Goal: Task Accomplishment & Management: Manage account settings

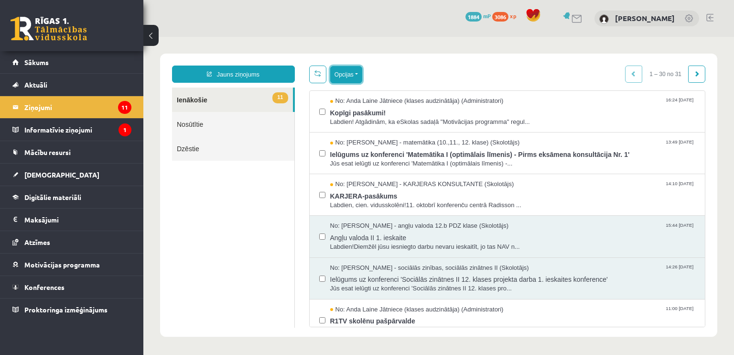
click at [340, 68] on button "Opcijas" at bounding box center [346, 74] width 32 height 17
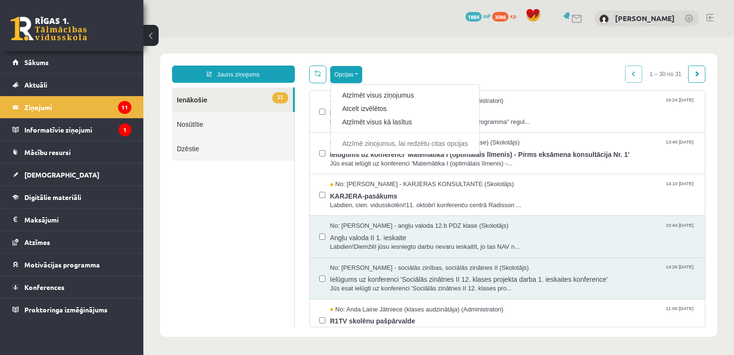
click at [221, 252] on ul "11 Ienākošie Nosūtītie Dzēstie" at bounding box center [233, 207] width 123 height 240
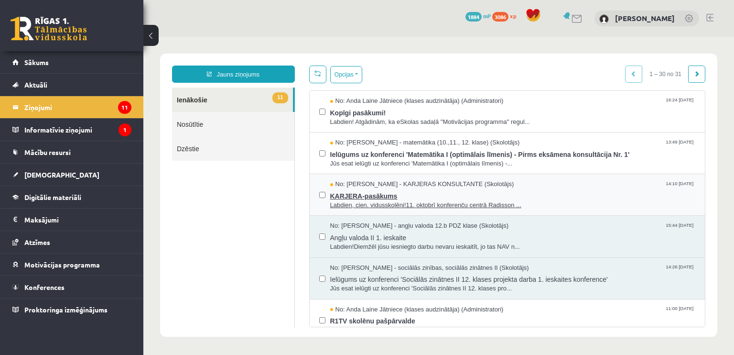
click at [333, 196] on span "KARJERA-pasākums" at bounding box center [513, 195] width 366 height 12
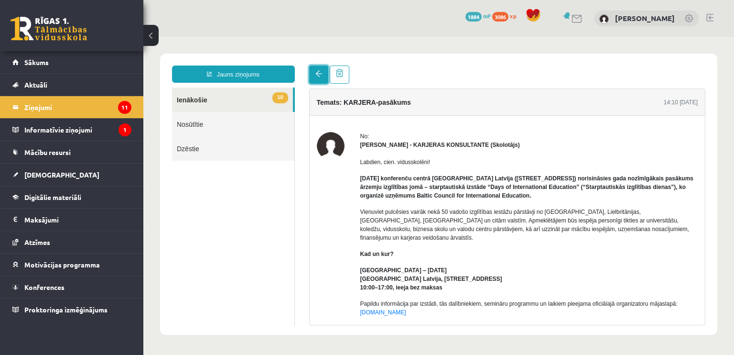
click at [317, 74] on span at bounding box center [319, 73] width 7 height 7
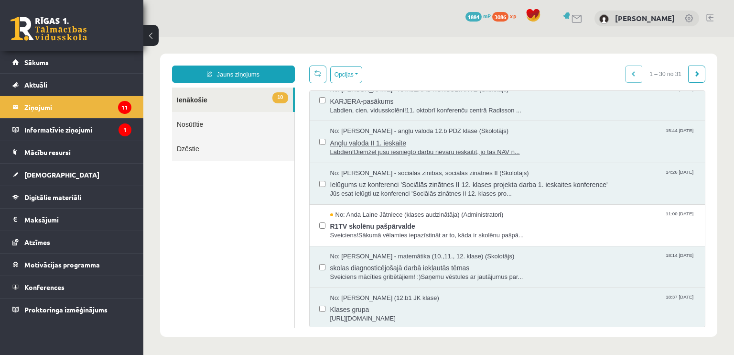
scroll to position [96, 0]
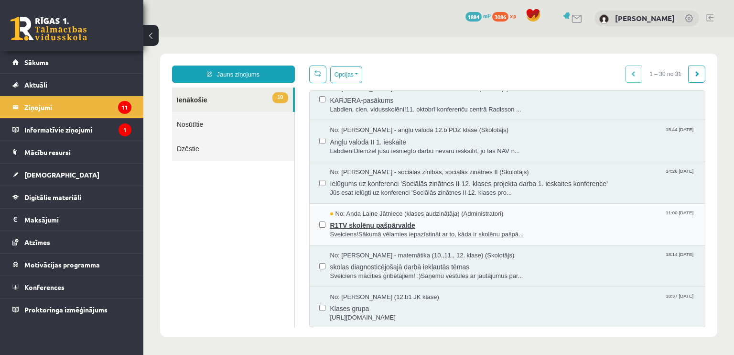
click at [340, 218] on span "R1TV skolēnu pašpārvalde" at bounding box center [513, 224] width 366 height 12
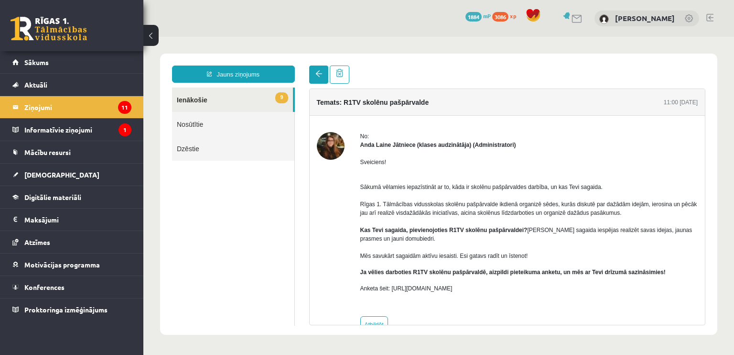
scroll to position [0, 0]
click at [319, 73] on span at bounding box center [319, 73] width 7 height 7
click at [314, 67] on link at bounding box center [318, 74] width 19 height 18
click at [319, 68] on link at bounding box center [318, 74] width 19 height 18
click at [318, 71] on span at bounding box center [319, 73] width 7 height 7
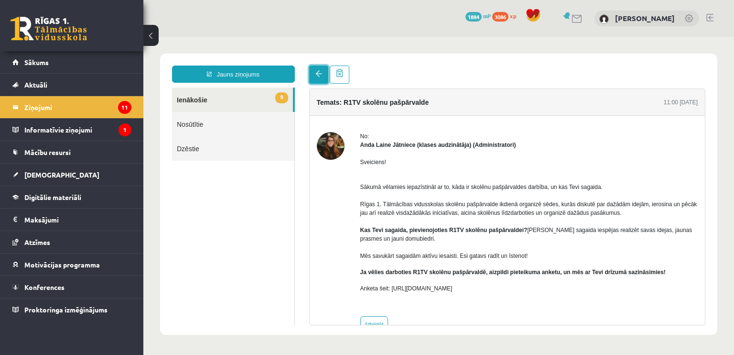
click at [318, 71] on span at bounding box center [319, 73] width 7 height 7
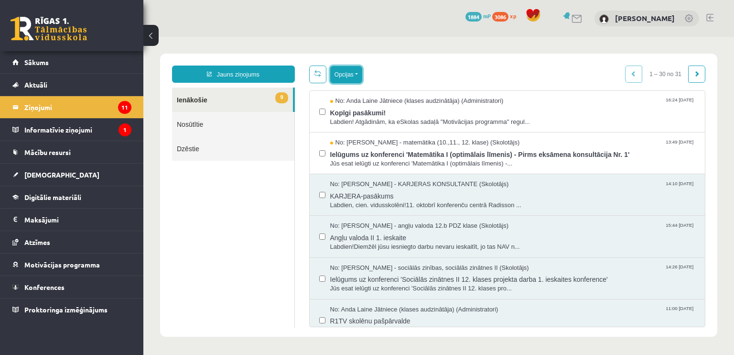
click at [338, 76] on button "Opcijas" at bounding box center [346, 74] width 32 height 17
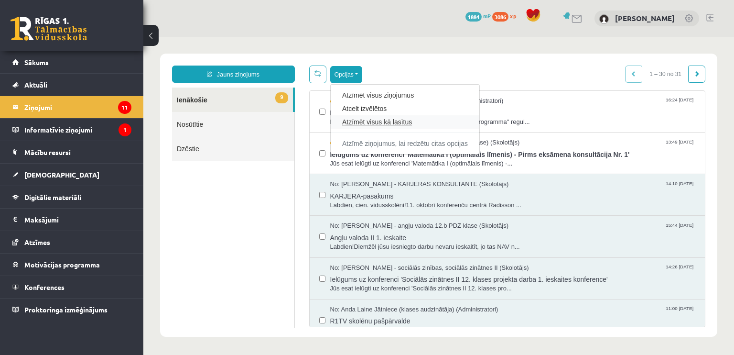
click at [365, 124] on link "Atzīmēt visus kā lasītus" at bounding box center [405, 122] width 126 height 10
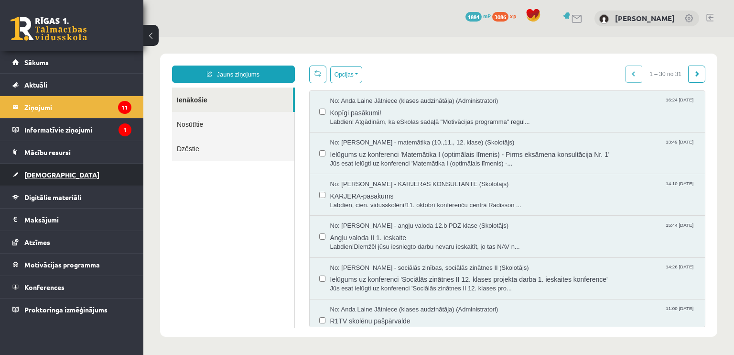
click at [39, 175] on span "[DEMOGRAPHIC_DATA]" at bounding box center [61, 174] width 75 height 9
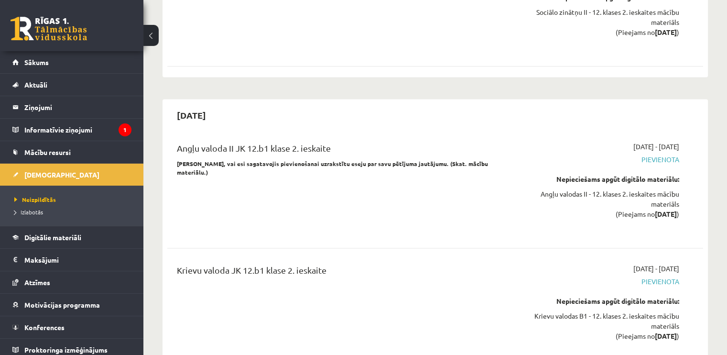
scroll to position [1434, 0]
